Goal: Information Seeking & Learning: Find specific fact

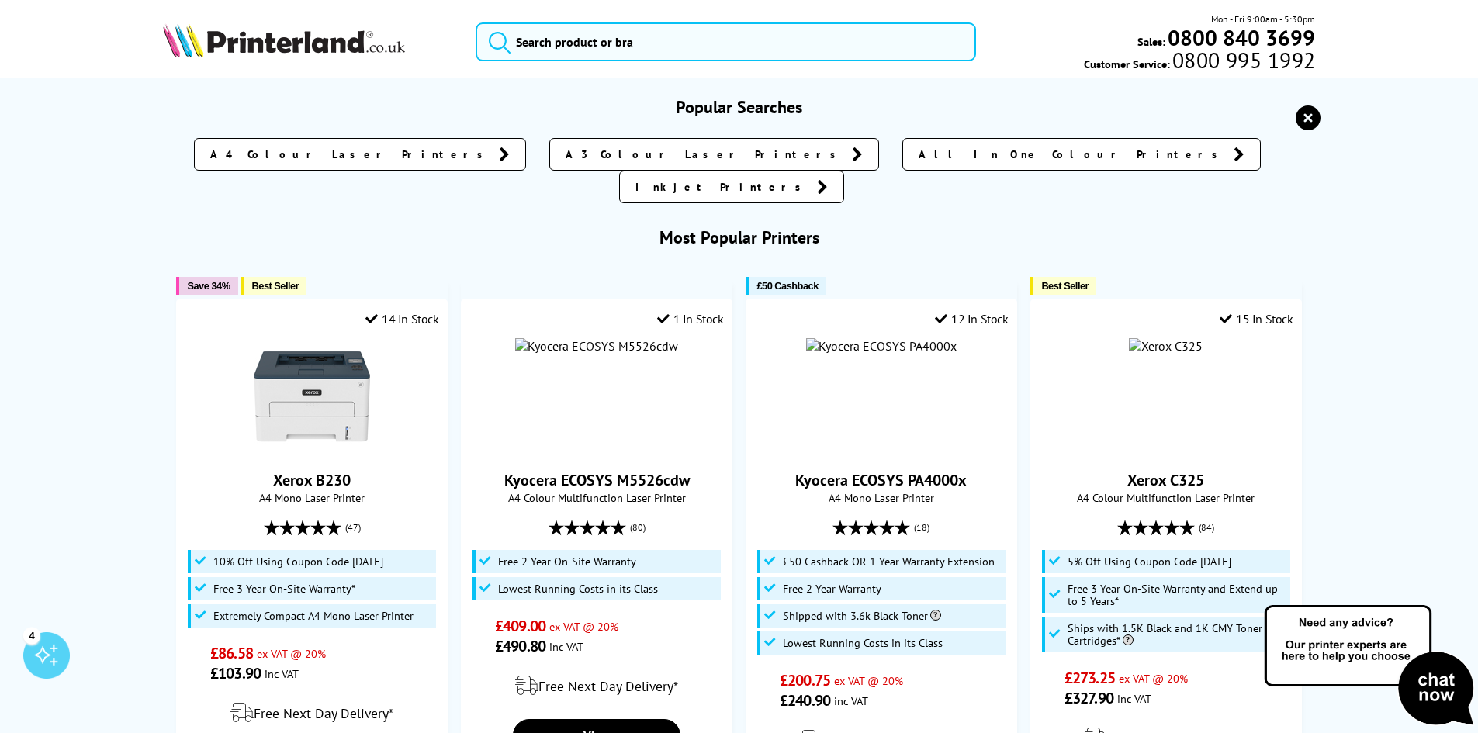
click at [598, 40] on input "search" at bounding box center [726, 41] width 500 height 39
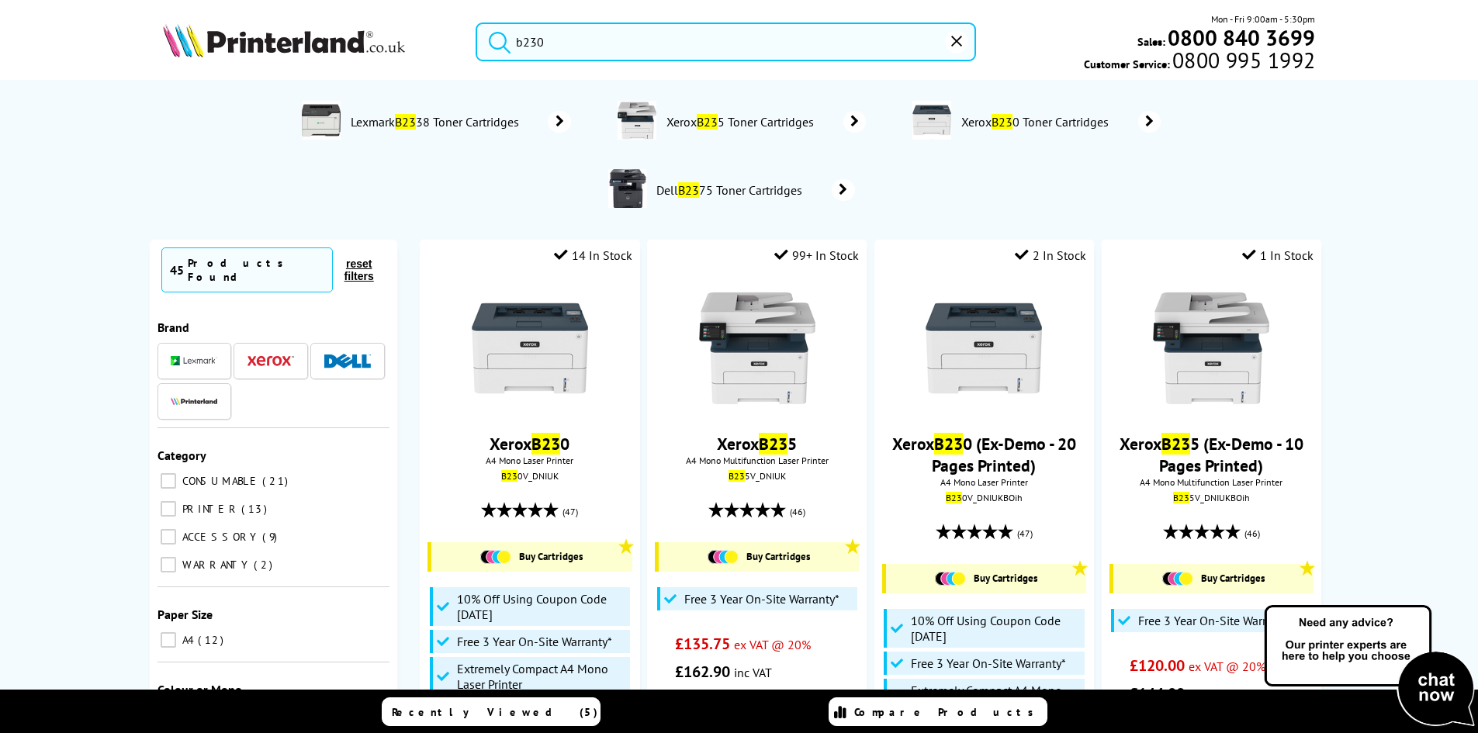
type input "b230"
click at [476, 22] on button "submit" at bounding box center [495, 39] width 39 height 34
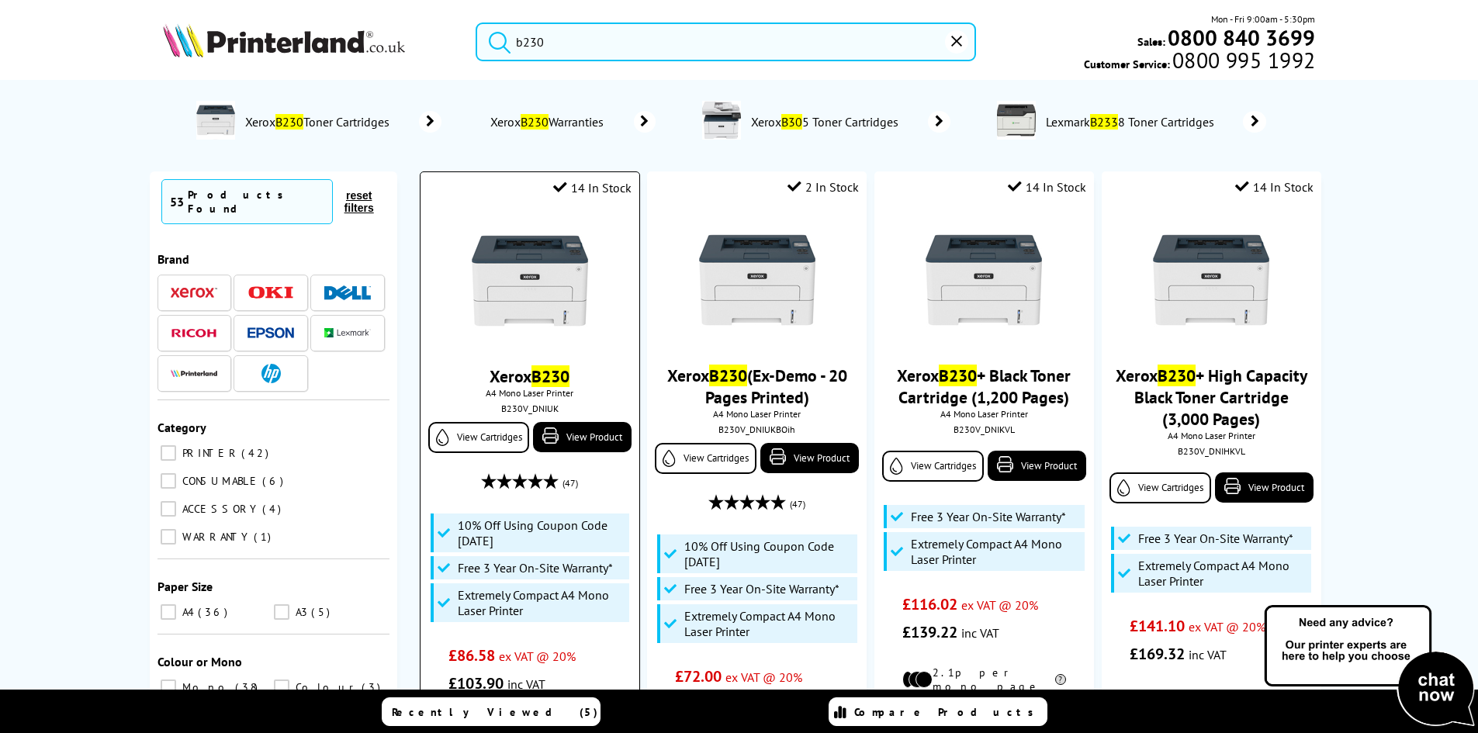
click at [556, 285] on img at bounding box center [530, 281] width 116 height 116
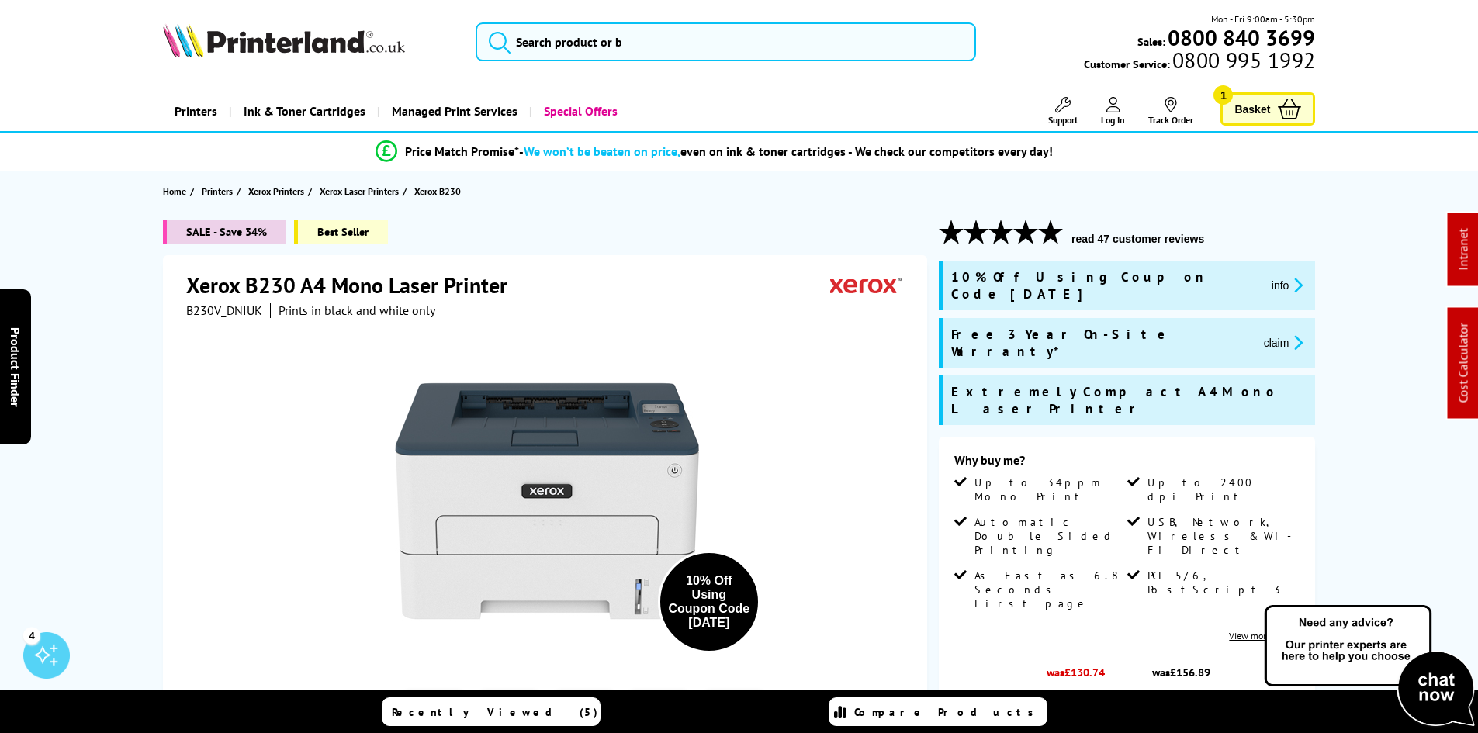
drag, startPoint x: 1157, startPoint y: 315, endPoint x: 1151, endPoint y: 320, distance: 8.2
click at [1288, 334] on icon "promo-description" at bounding box center [1295, 342] width 14 height 16
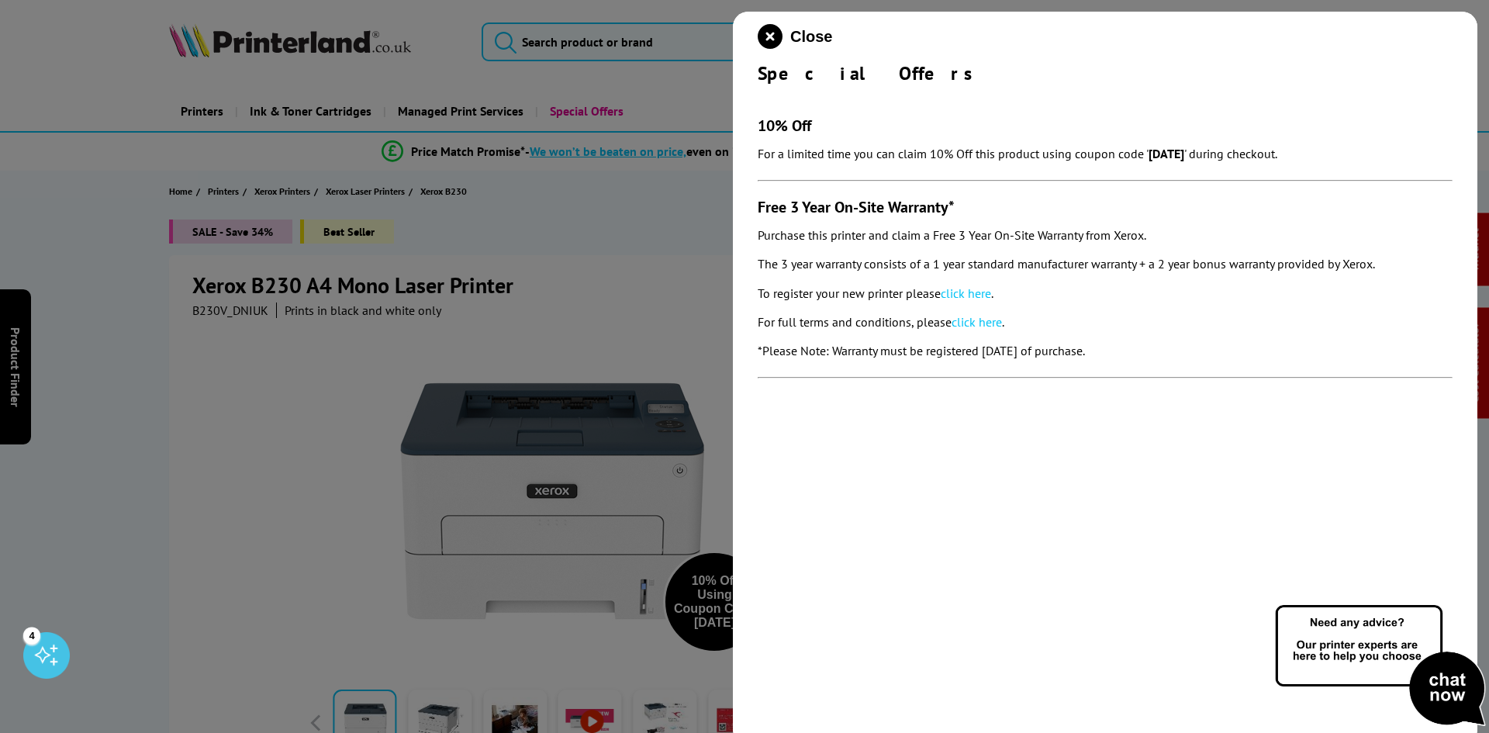
drag, startPoint x: 750, startPoint y: 209, endPoint x: 1176, endPoint y: 349, distance: 448.2
click at [1176, 349] on div "Close Special Offers 10% Off For a limited time you can claim 10% Off this prod…" at bounding box center [1105, 378] width 745 height 733
copy section "Free 3 Year On-Site Warranty* Purchase this printer and claim a Free 3 Year On-…"
click at [775, 32] on icon "close modal" at bounding box center [770, 36] width 25 height 25
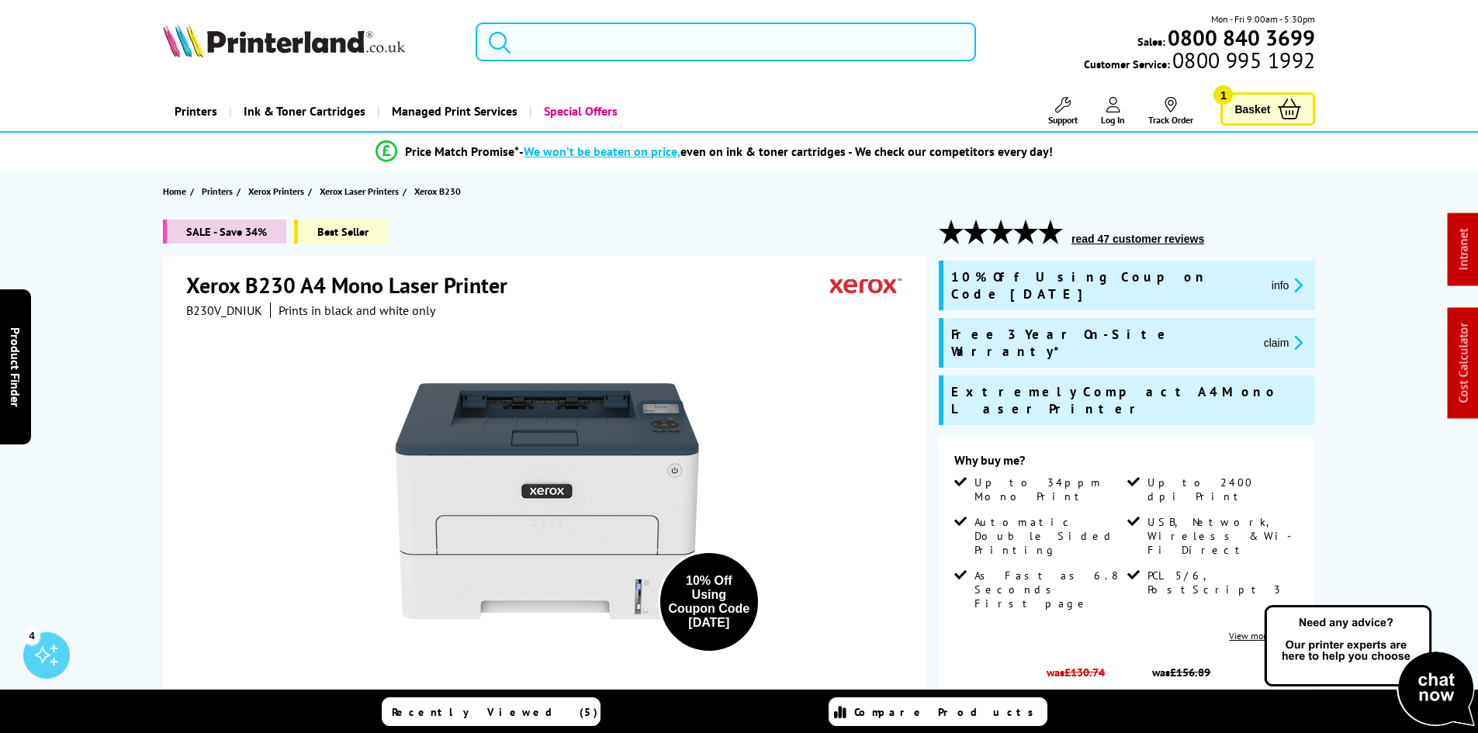
click at [553, 45] on input "search" at bounding box center [726, 41] width 500 height 39
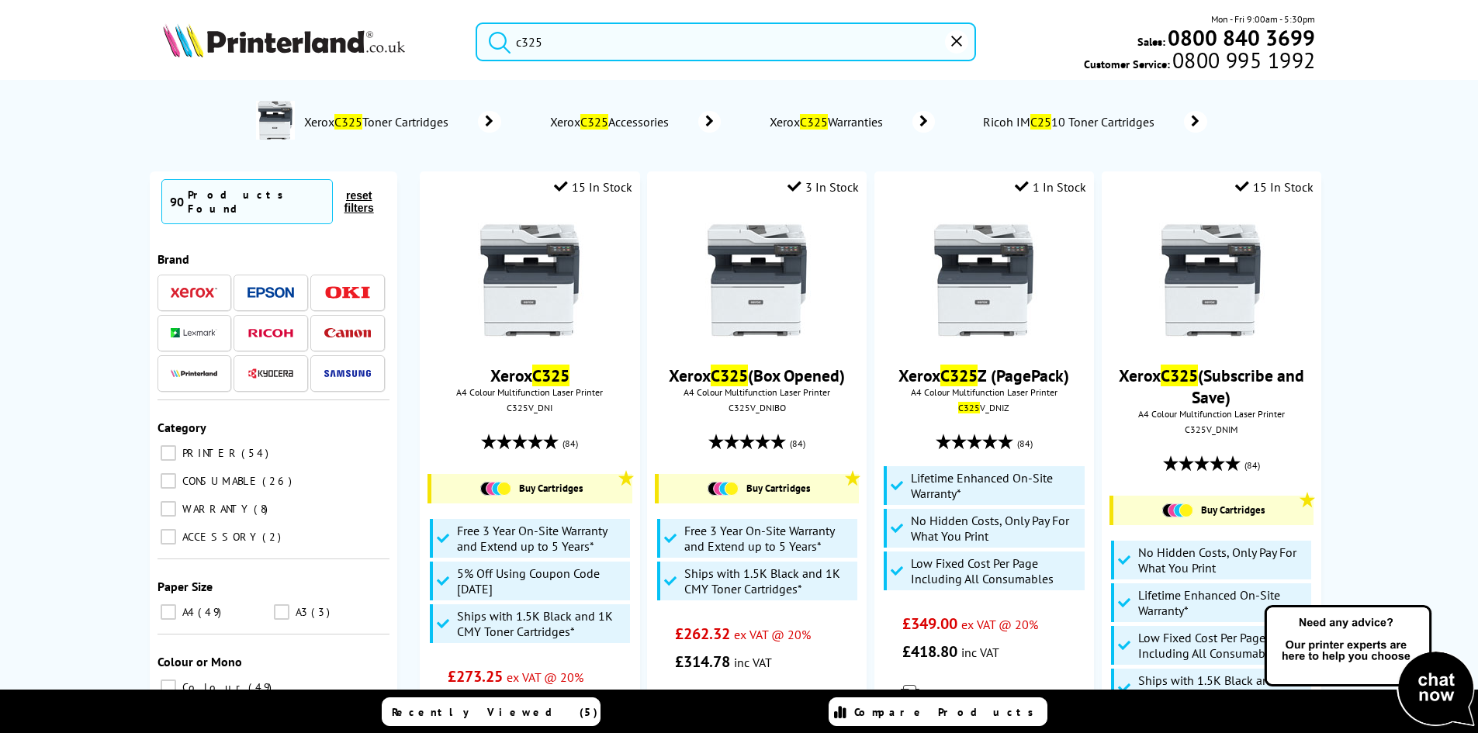
type input "c325"
click at [476, 22] on button "submit" at bounding box center [495, 39] width 39 height 34
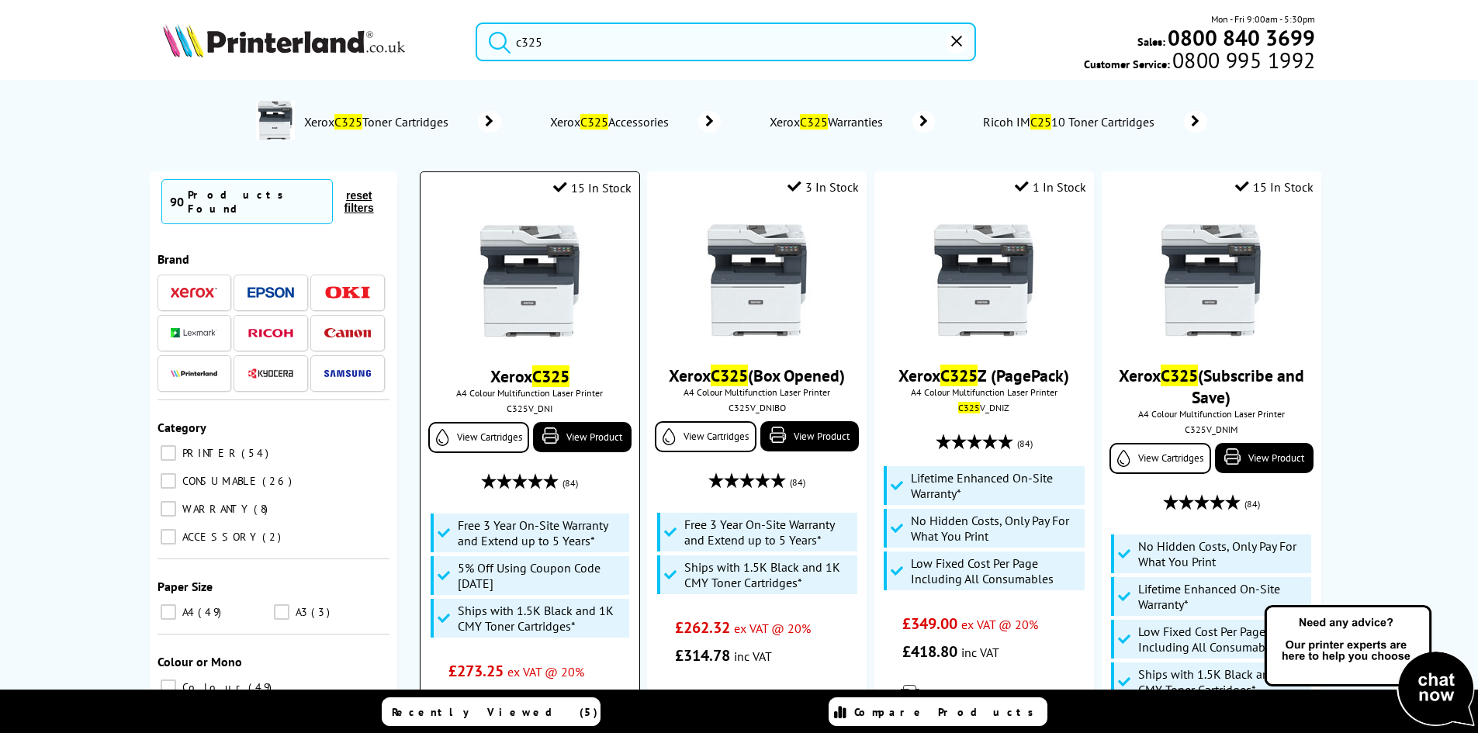
click at [503, 266] on img at bounding box center [530, 281] width 116 height 116
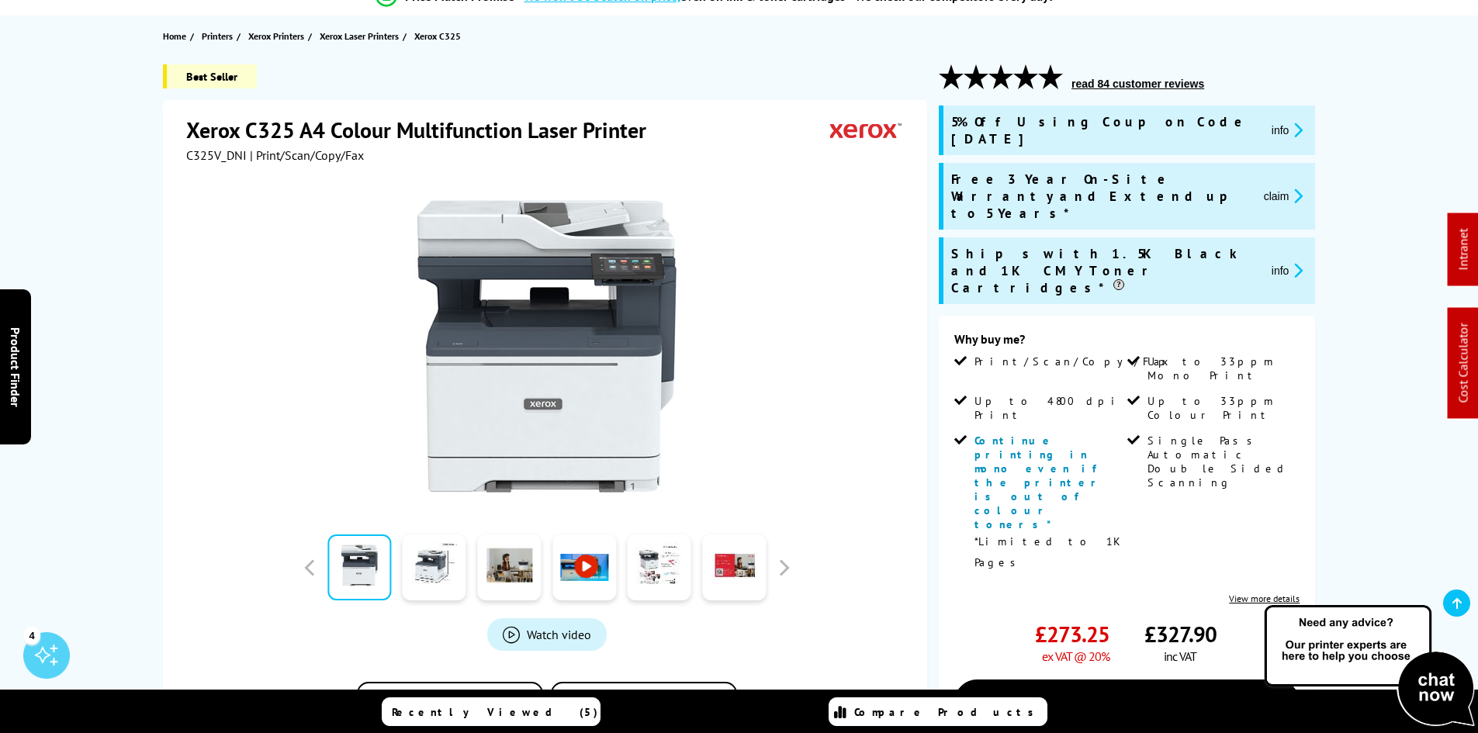
drag, startPoint x: 133, startPoint y: 366, endPoint x: 145, endPoint y: 375, distance: 15.1
click at [132, 366] on div "Best Seller Xerox C325 A4 Colour Multifunction Laser Printer C325V_DNI | Print/…" at bounding box center [739, 563] width 1241 height 999
click at [154, 354] on div "Best Seller Xerox C325 A4 Colour Multifunction Laser Printer C325V_DNI | Print/…" at bounding box center [739, 563] width 1241 height 999
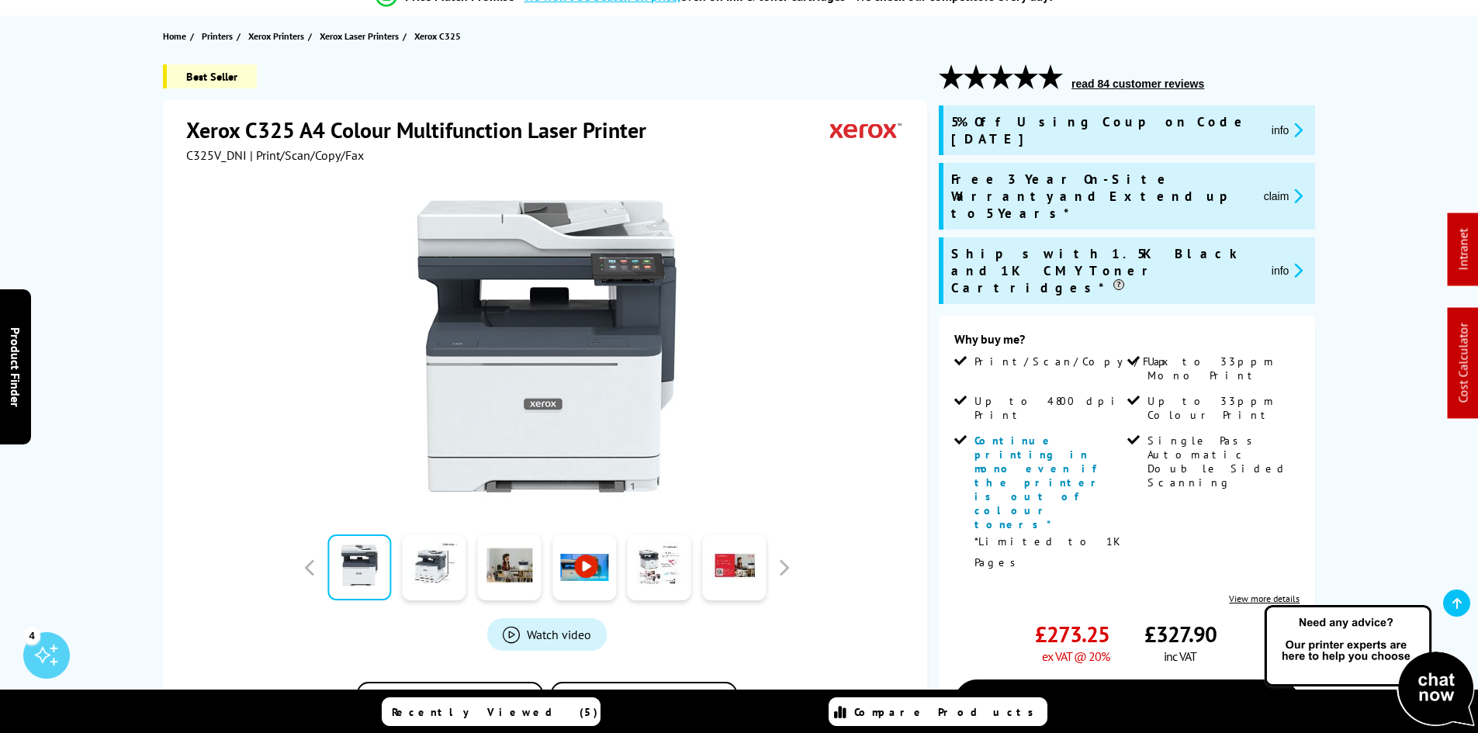
click at [128, 349] on div "Best Seller Xerox C325 A4 Colour Multifunction Laser Printer C325V_DNI | Print/…" at bounding box center [739, 563] width 1241 height 999
click at [122, 349] on div "Best Seller Xerox C325 A4 Colour Multifunction Laser Printer C325V_DNI | Print/…" at bounding box center [739, 563] width 1241 height 999
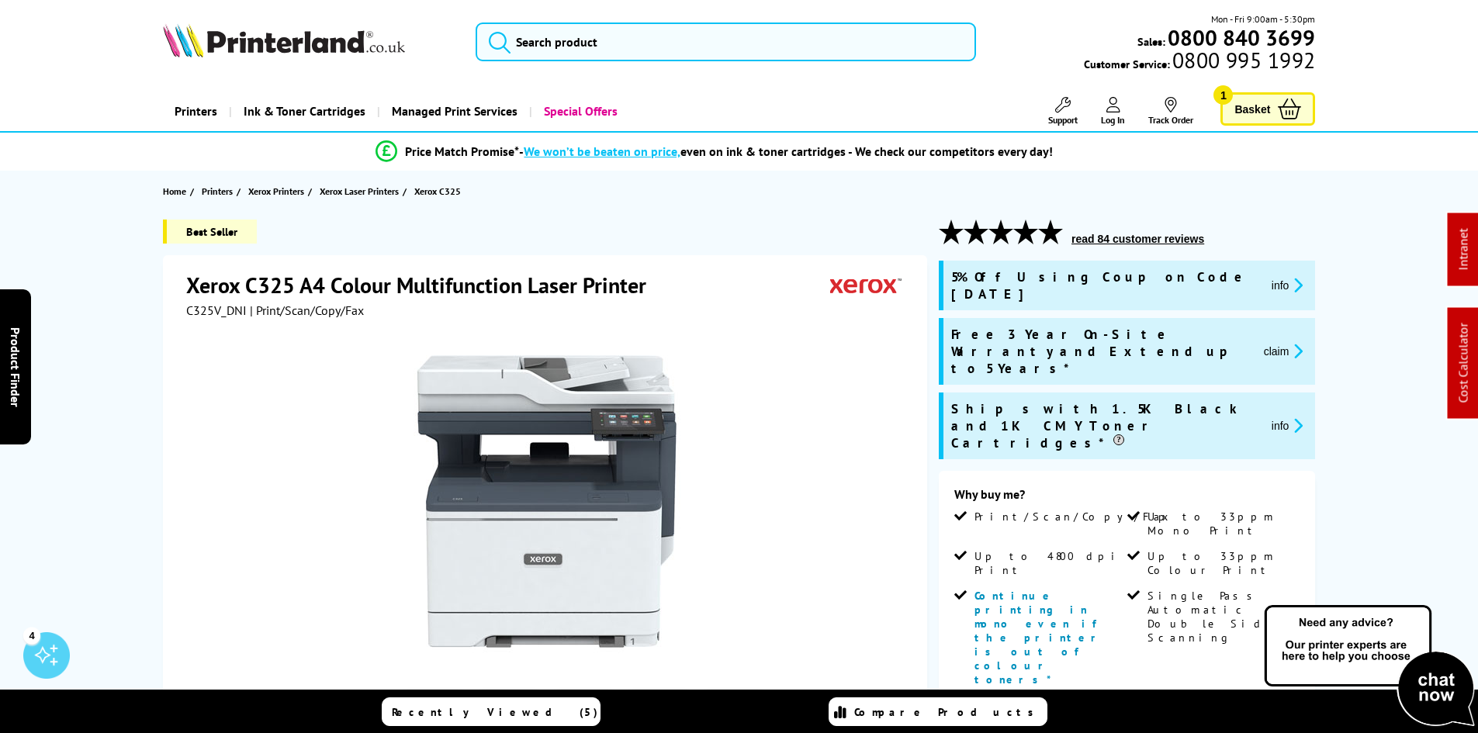
click at [1068, 116] on span "Support" at bounding box center [1062, 120] width 29 height 12
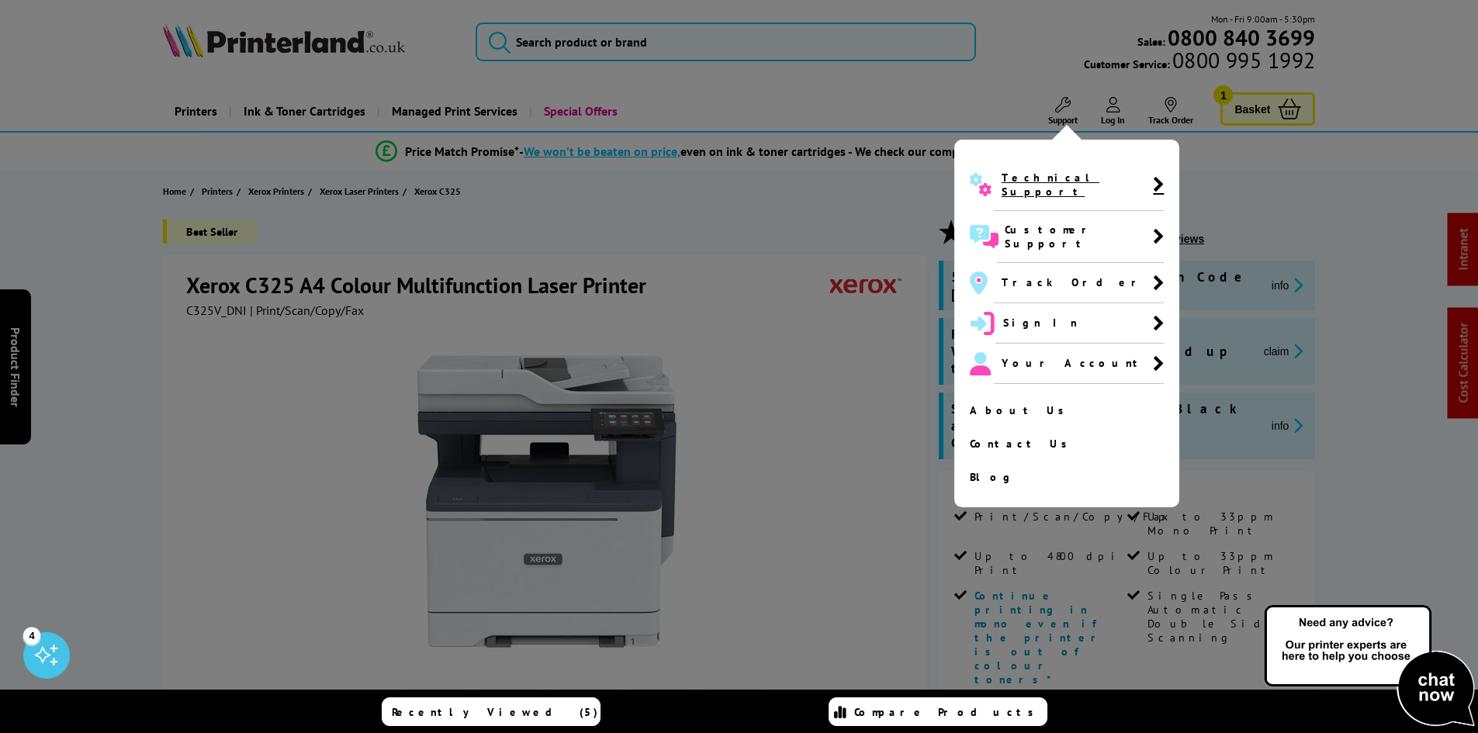
click at [1044, 181] on span "Technical Support" at bounding box center [1076, 185] width 151 height 28
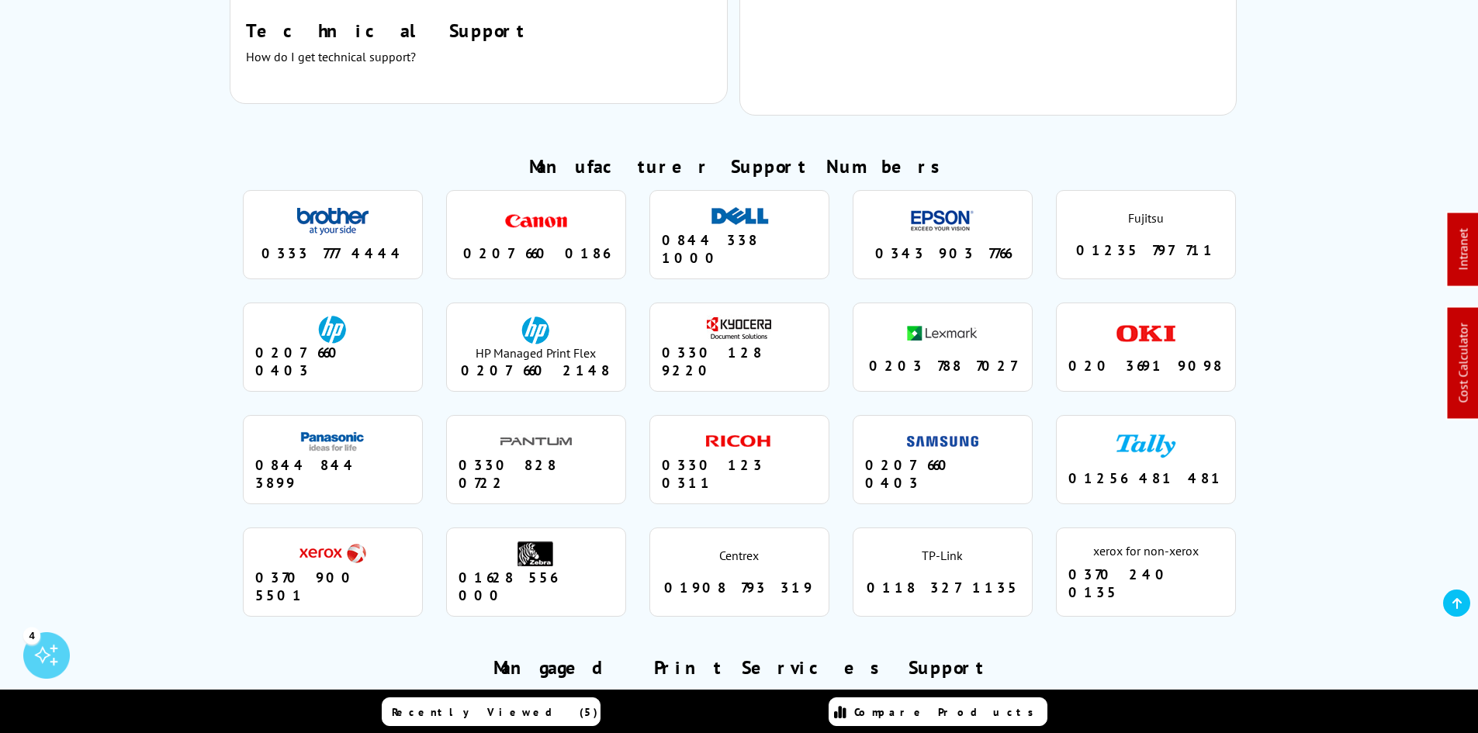
scroll to position [1246, 0]
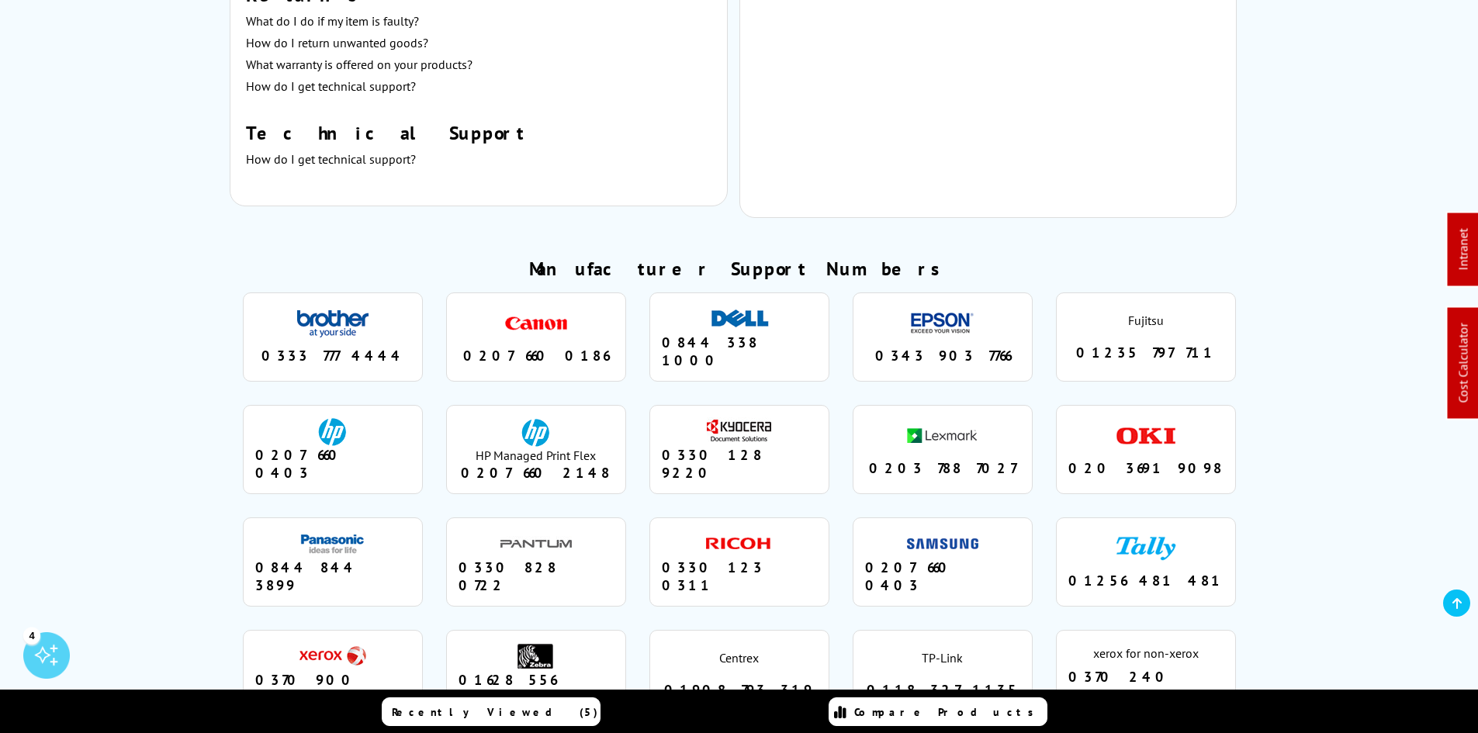
click at [203, 316] on div "Manufacturer Support Numbers brother 0333 777 4444 canon 0207 660 0186 dell 084…" at bounding box center [739, 494] width 1084 height 474
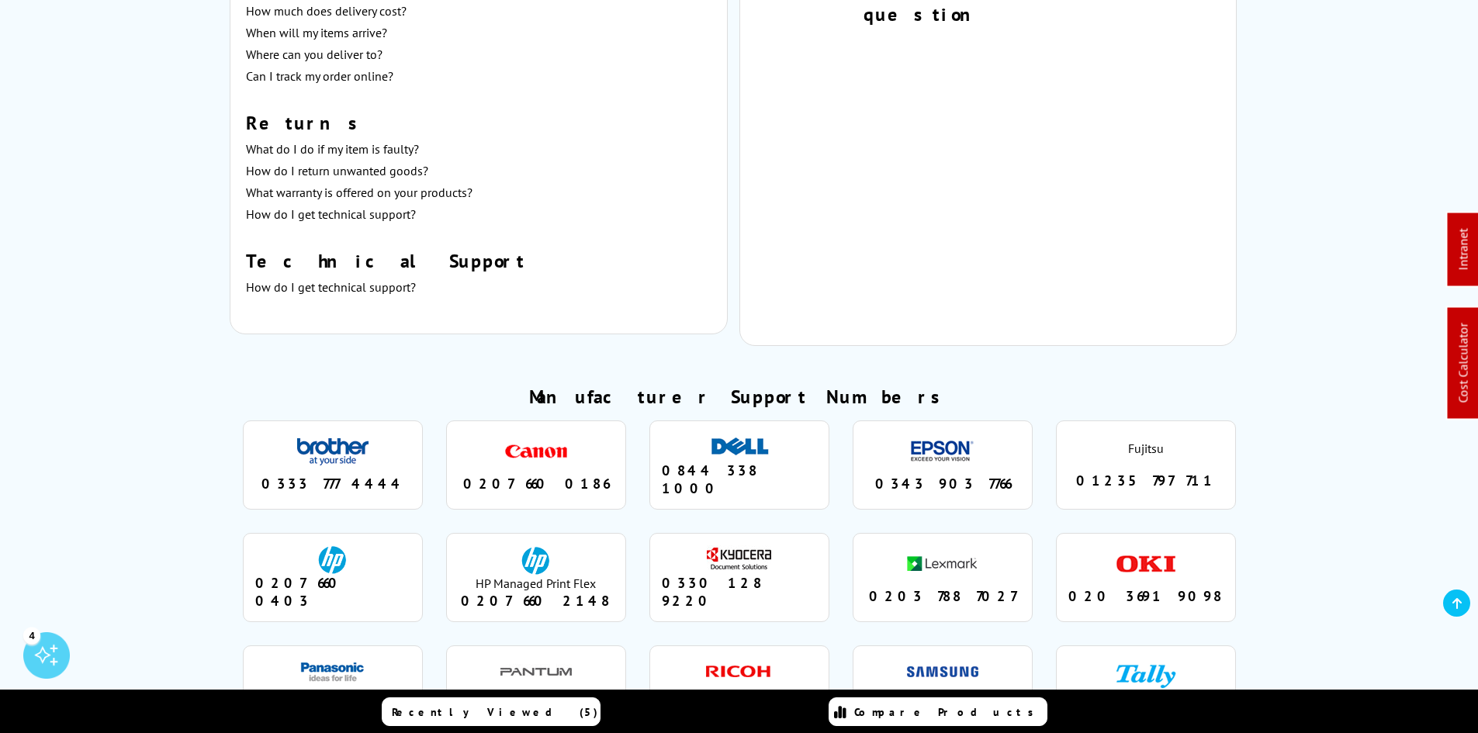
drag, startPoint x: 154, startPoint y: 469, endPoint x: 99, endPoint y: 242, distance: 234.1
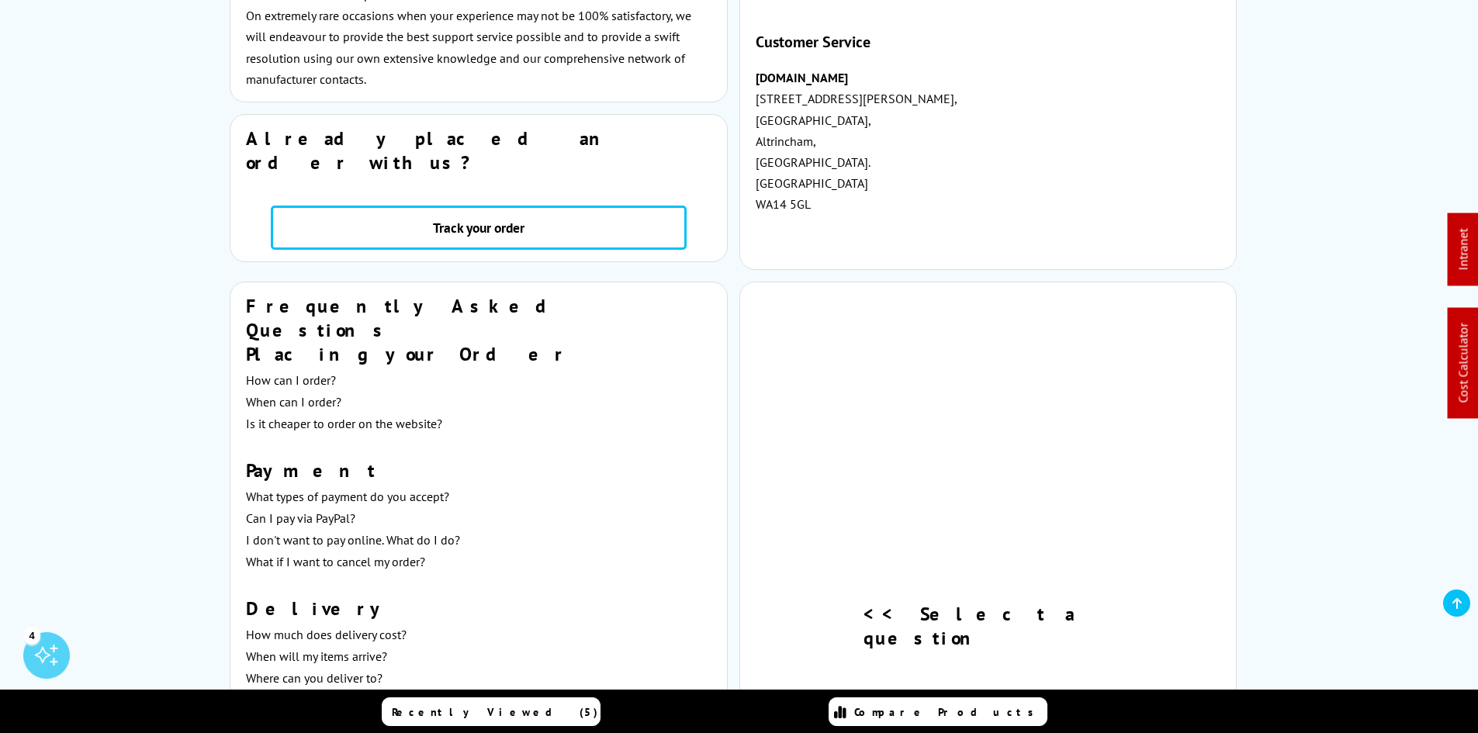
click at [154, 330] on div "Customer Support Need Support? Printerland is here to help… At Printerland.co.u…" at bounding box center [739, 671] width 1241 height 1953
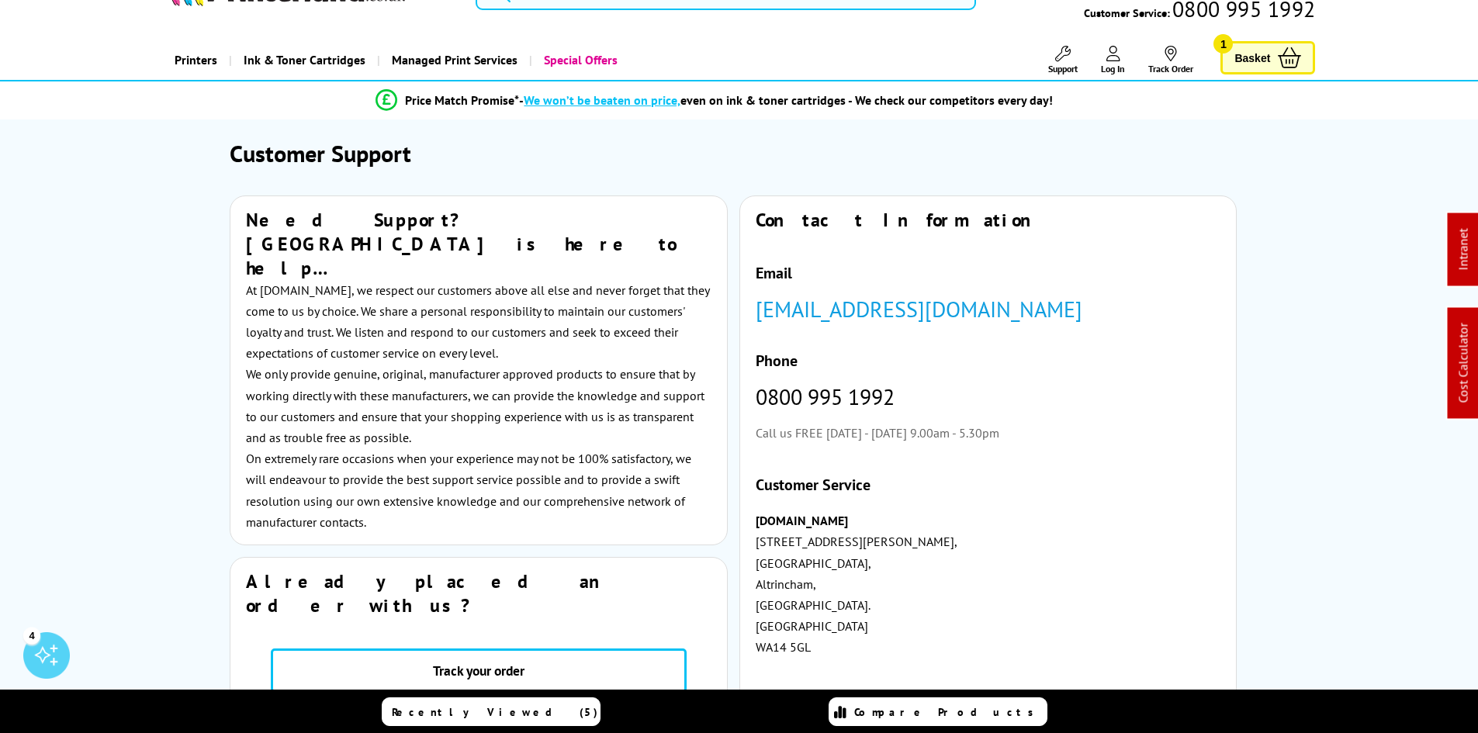
scroll to position [0, 0]
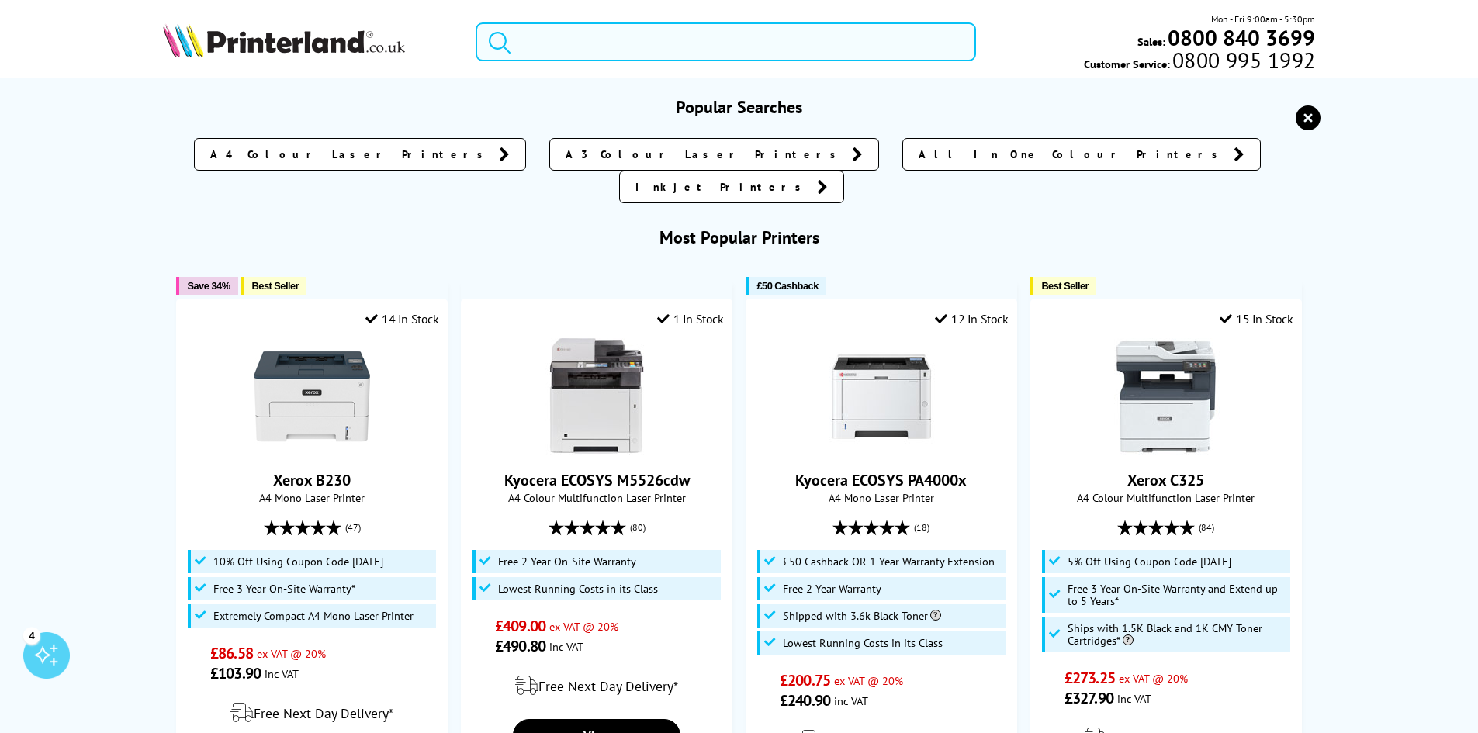
paste input "https://www.printerland.co.uk/product/xerox-c325/160085"
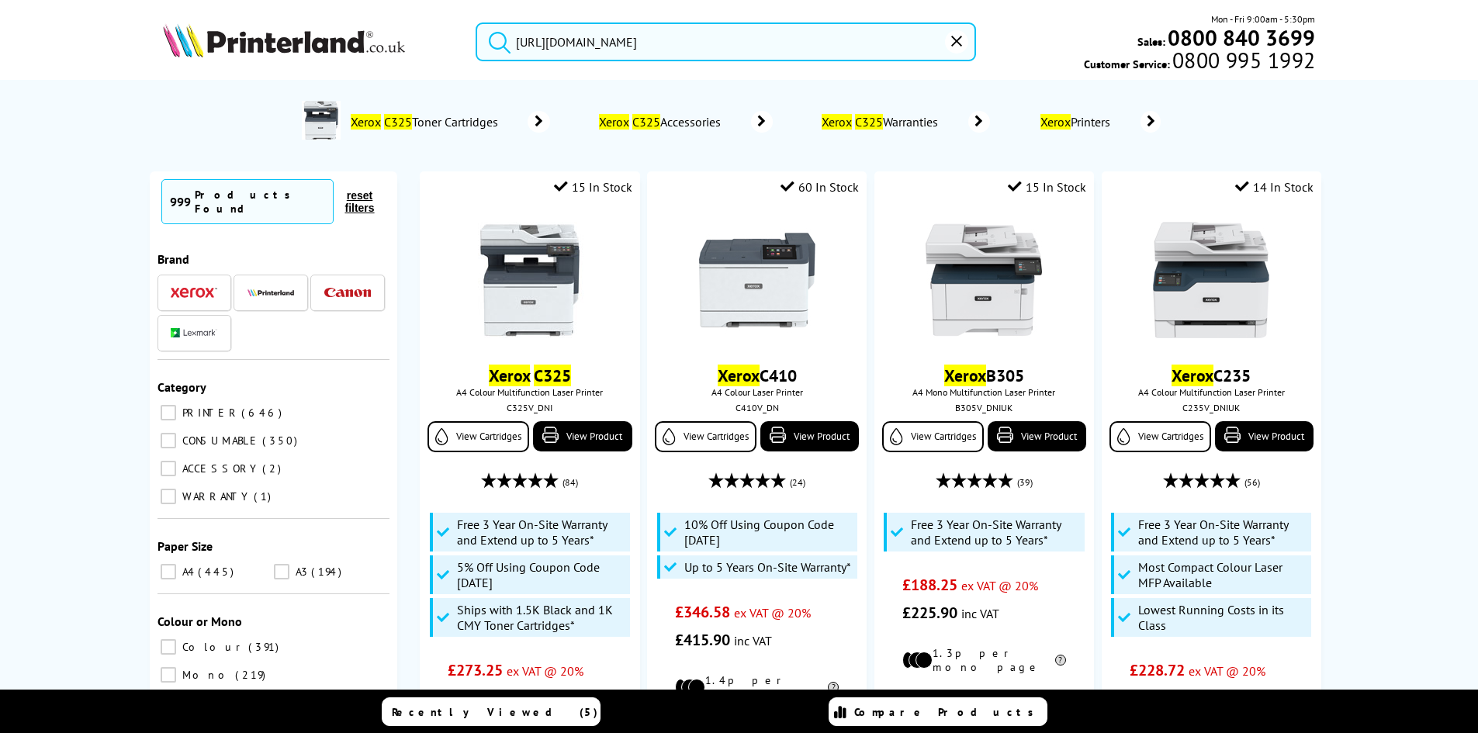
click at [615, 45] on input "https://www.printerland.co.uk/product/xerox-c325/160085" at bounding box center [726, 41] width 500 height 39
paste input "MFCL8390CDWQJ1"
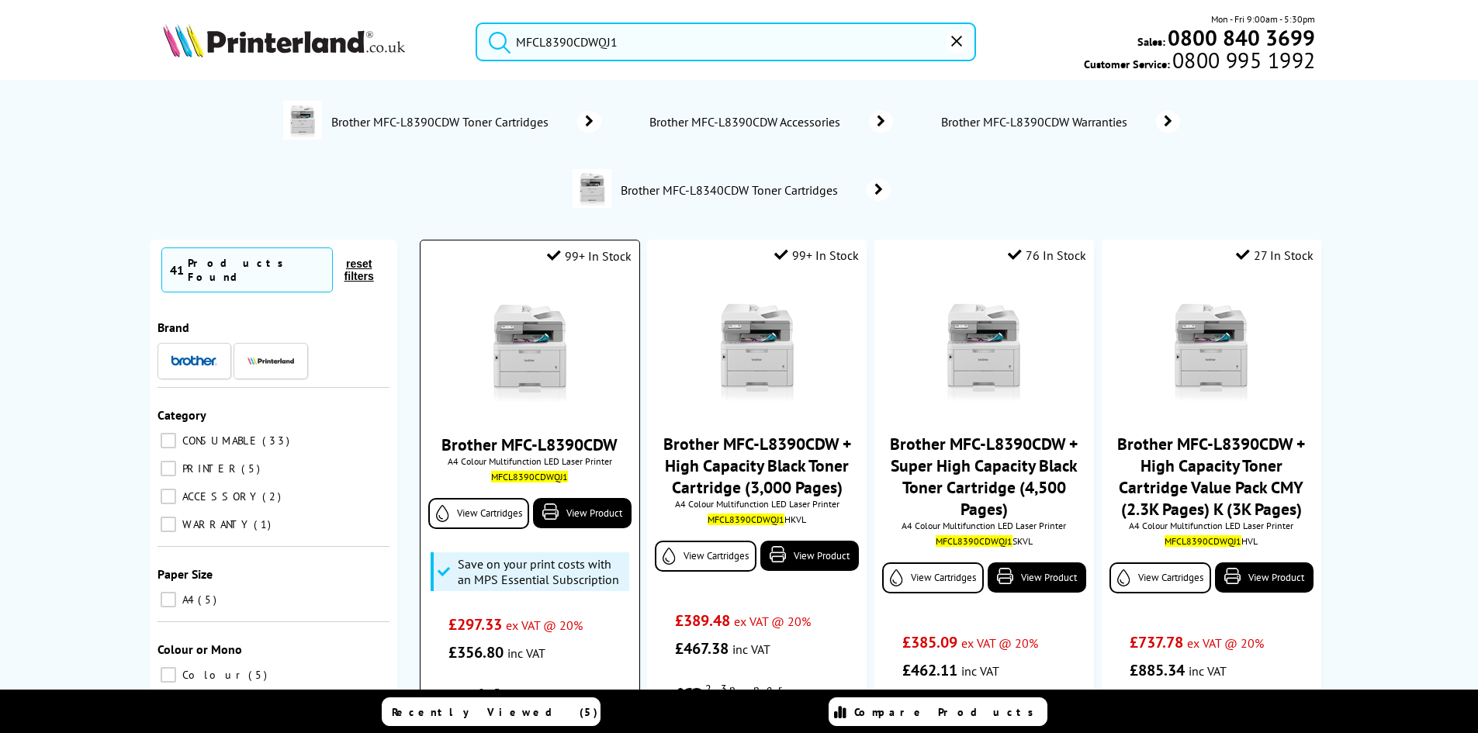
type input "MFCL8390CDWQJ1"
click at [511, 345] on img at bounding box center [530, 349] width 116 height 116
